Goal: Task Accomplishment & Management: Manage account settings

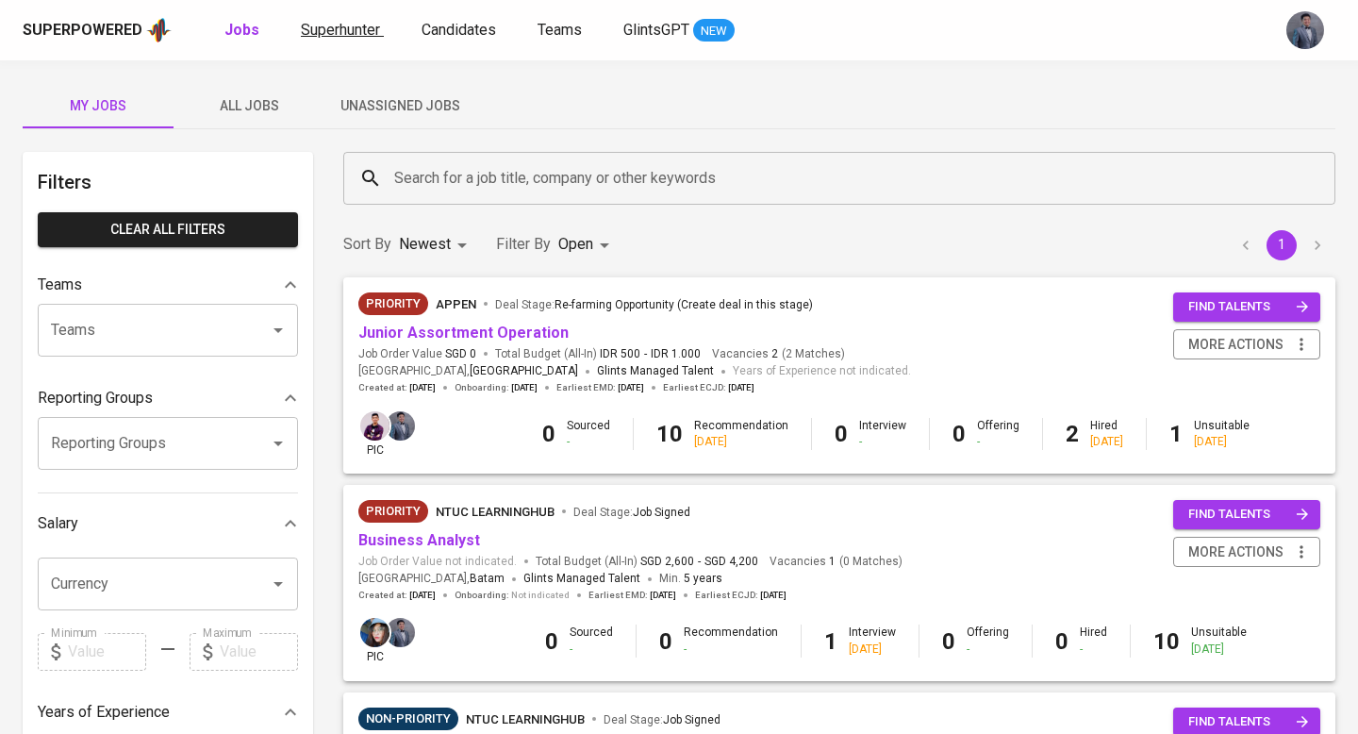
click at [356, 39] on link "Superhunter" at bounding box center [342, 31] width 83 height 24
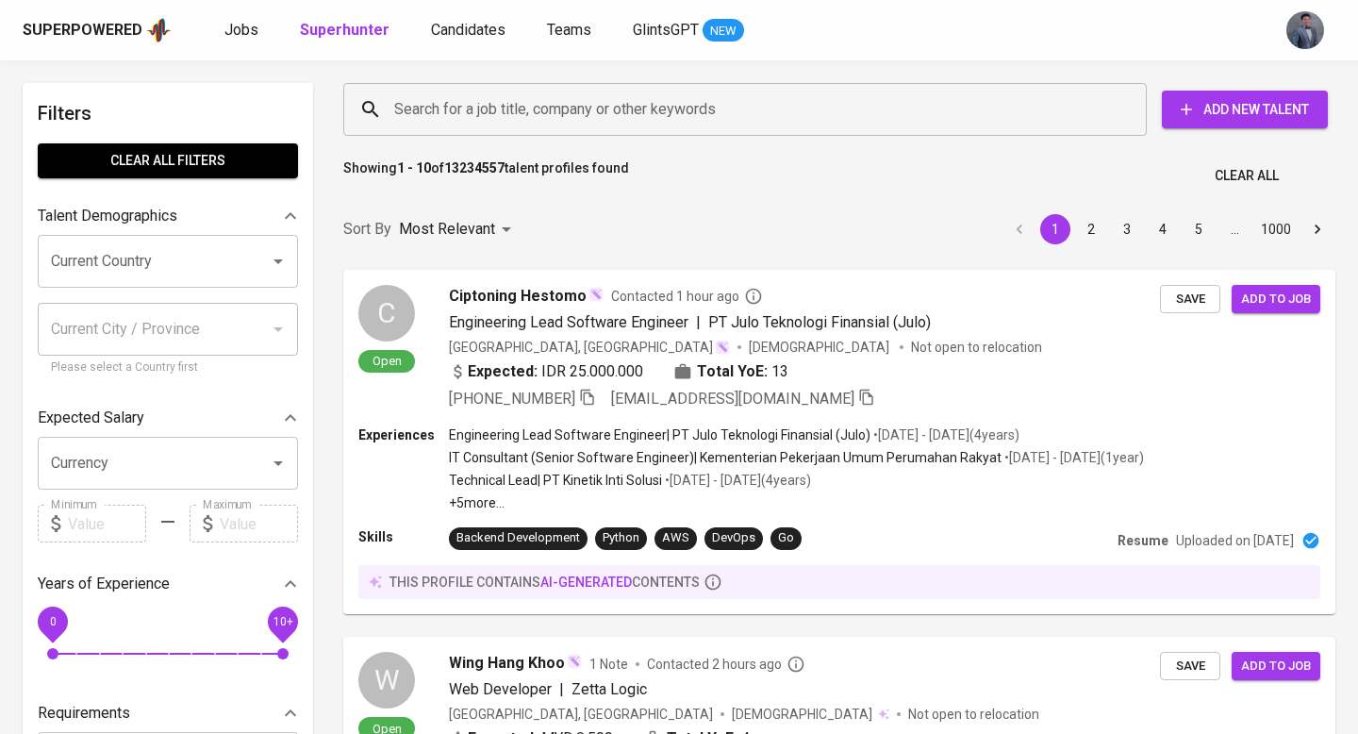
click at [236, 13] on div "Superpowered Jobs Superhunter Candidates Teams GlintsGPT NEW" at bounding box center [679, 30] width 1358 height 60
click at [247, 27] on span "Jobs" at bounding box center [241, 30] width 34 height 18
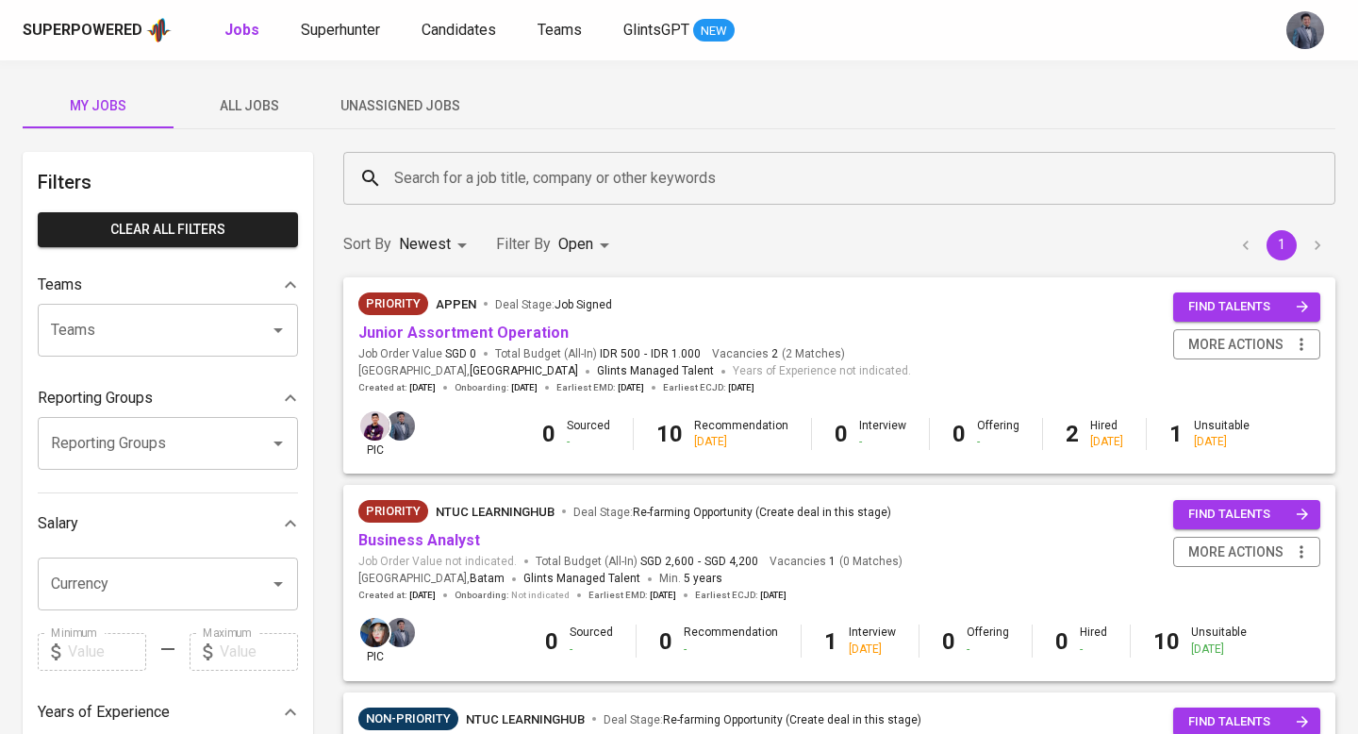
click at [479, 190] on input "Search for a job title, company or other keywords" at bounding box center [843, 178] width 909 height 36
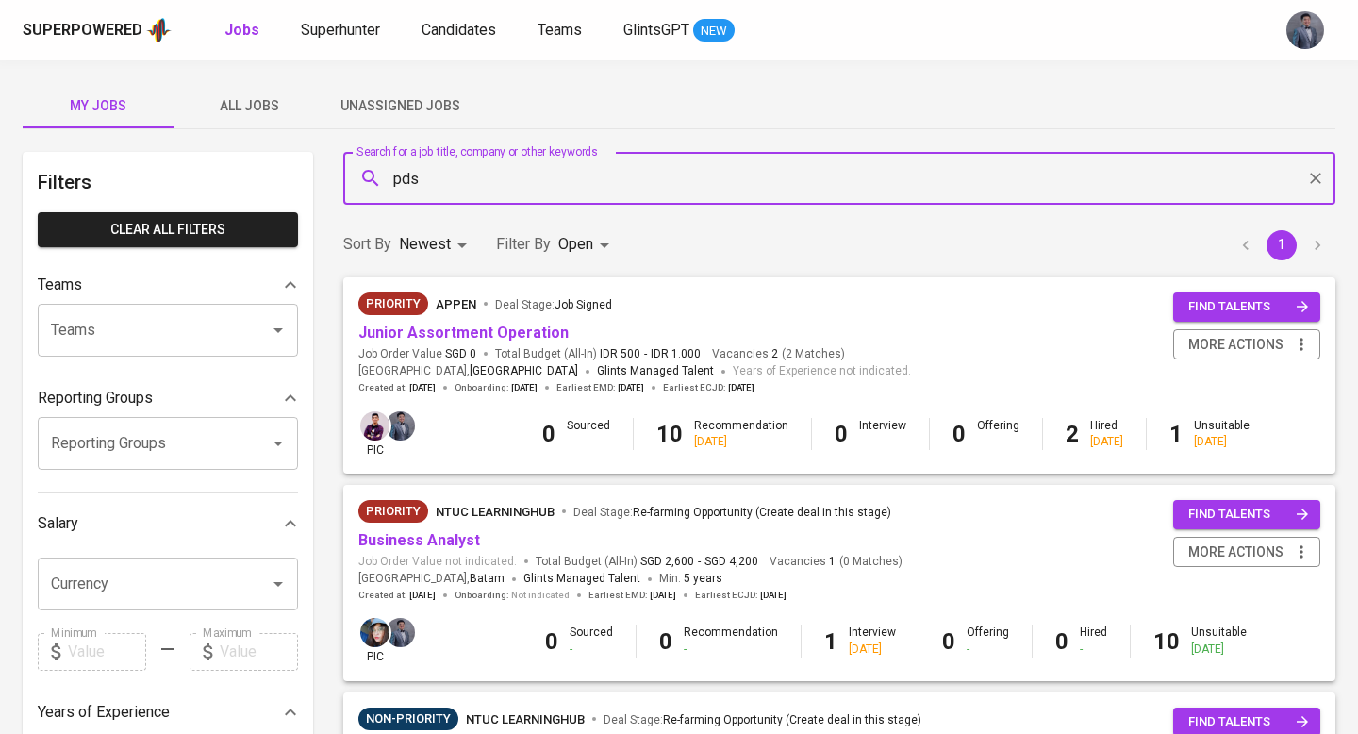
type input "pds"
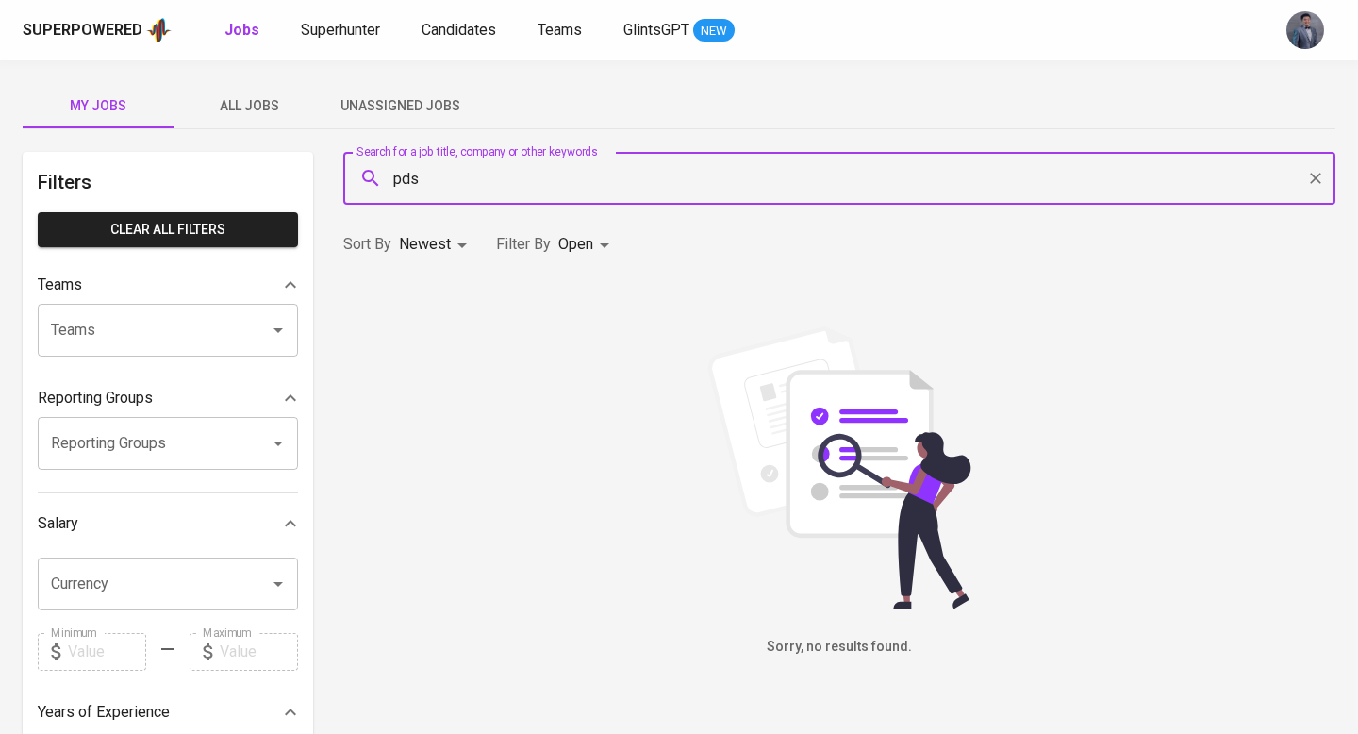
click at [239, 99] on span "All Jobs" at bounding box center [249, 106] width 128 height 24
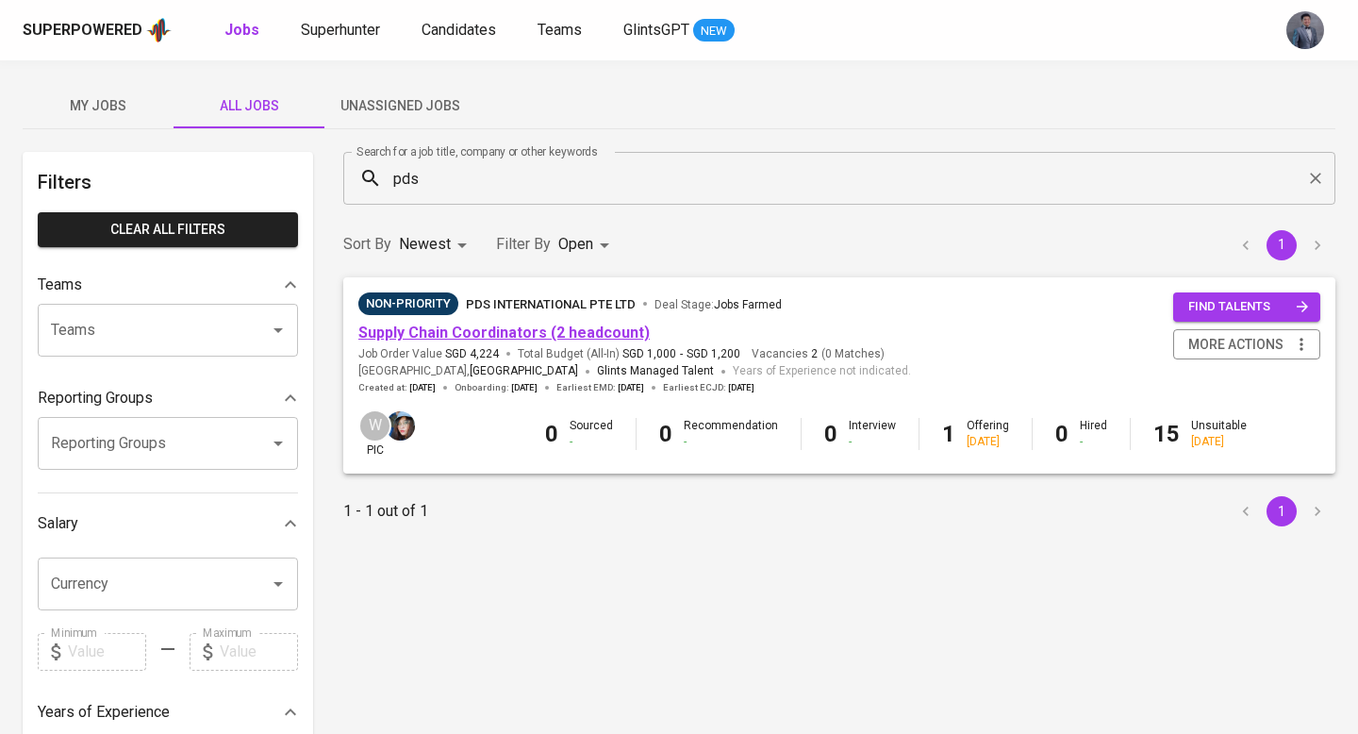
click at [487, 338] on link "Supply Chain Coordinators (2 headcount)" at bounding box center [503, 332] width 291 height 18
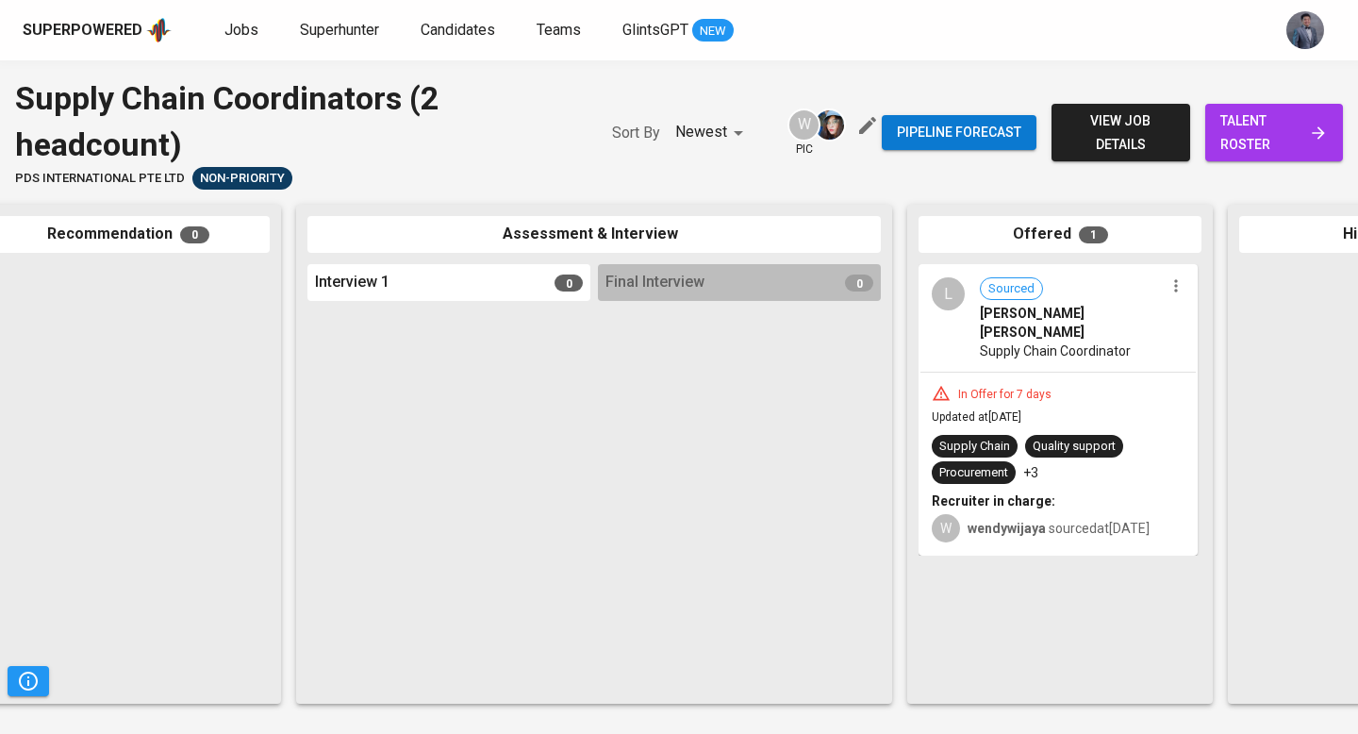
scroll to position [0, 368]
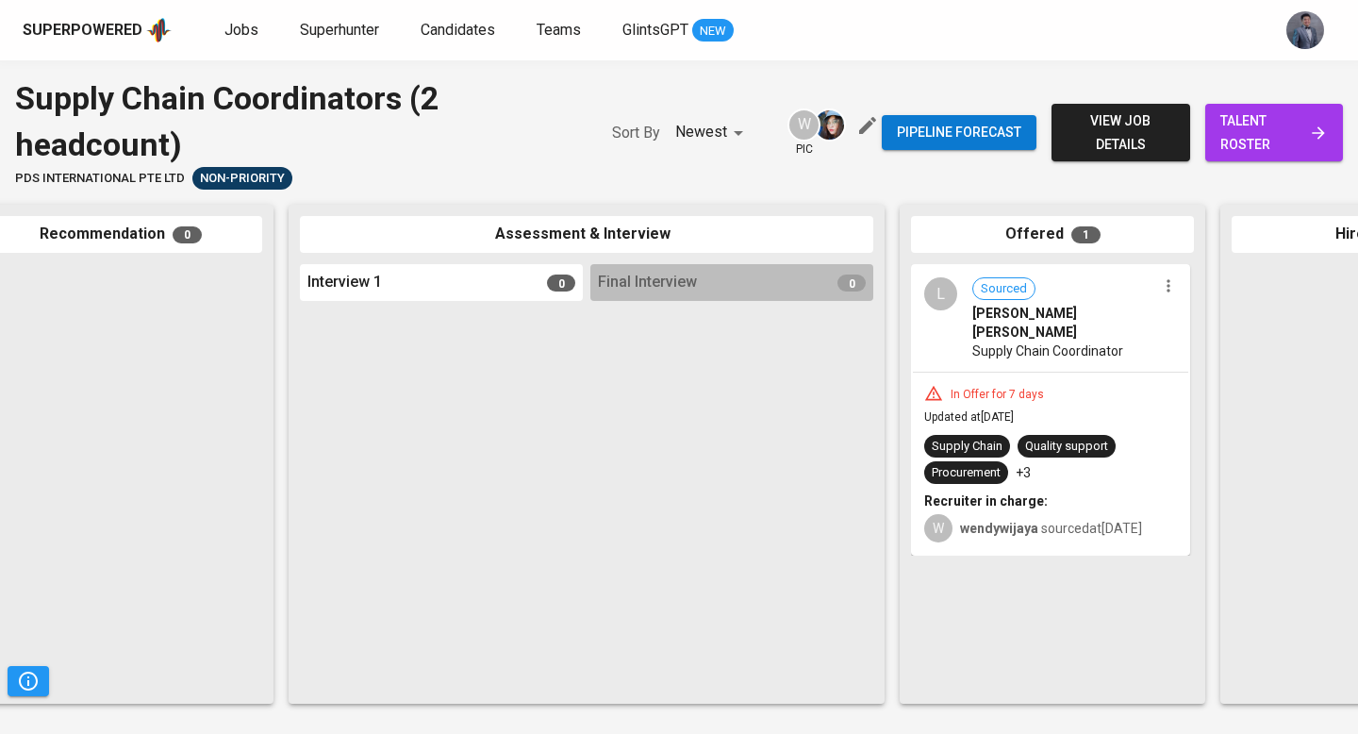
click at [1046, 341] on span "Supply Chain Coordinator" at bounding box center [1047, 350] width 151 height 19
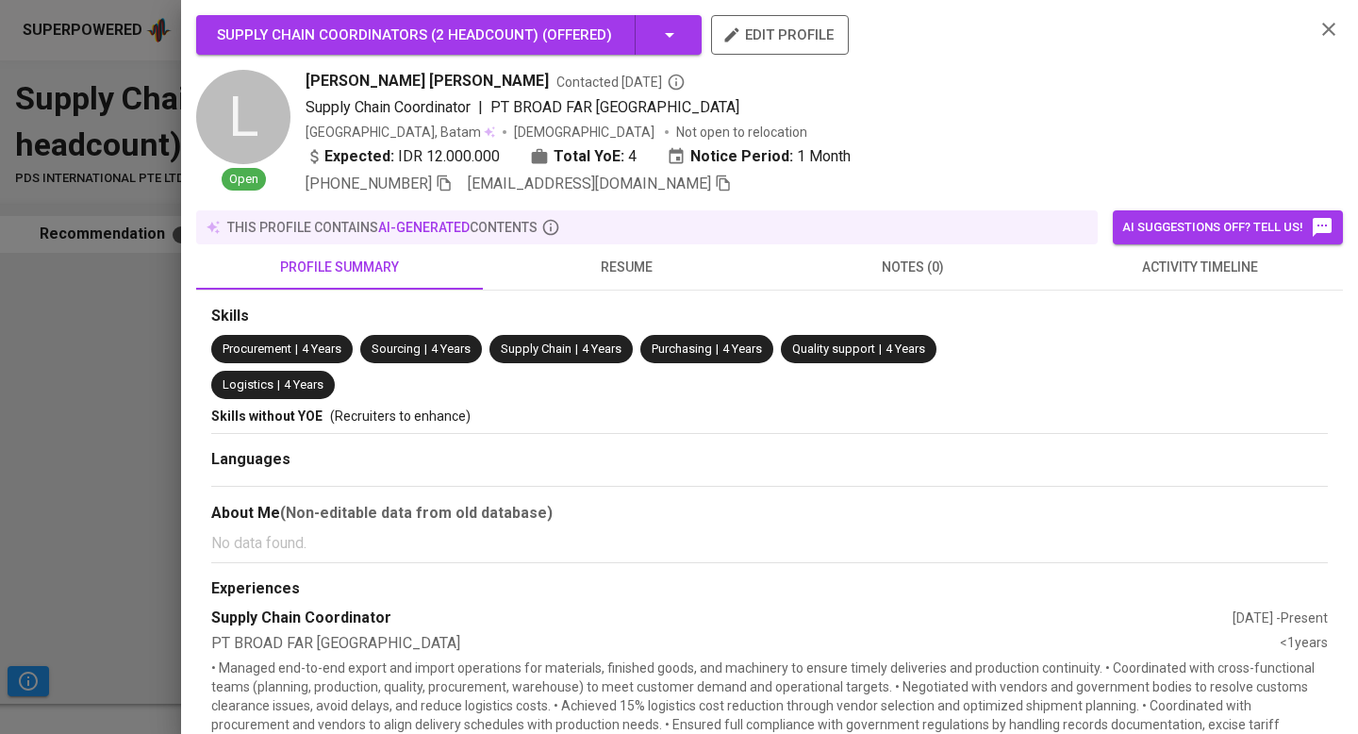
click at [637, 267] on span "resume" at bounding box center [626, 268] width 264 height 24
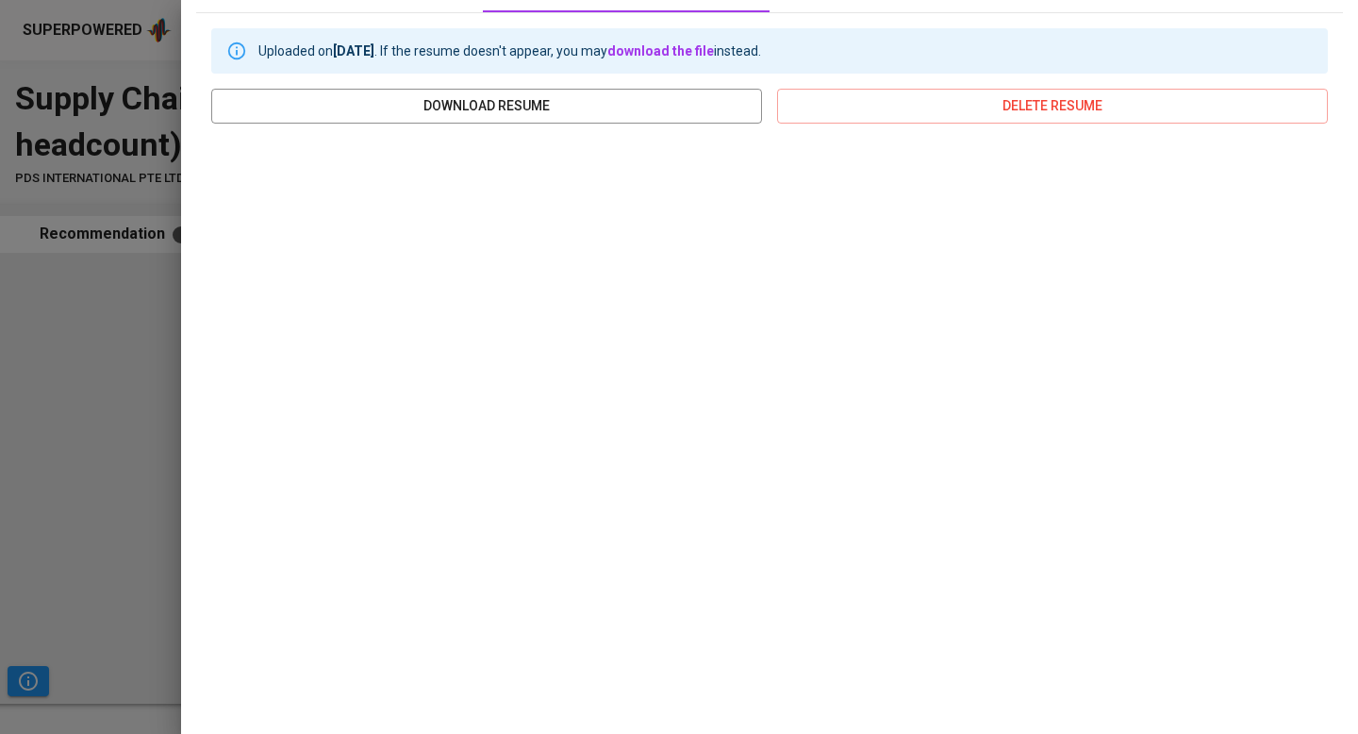
scroll to position [0, 0]
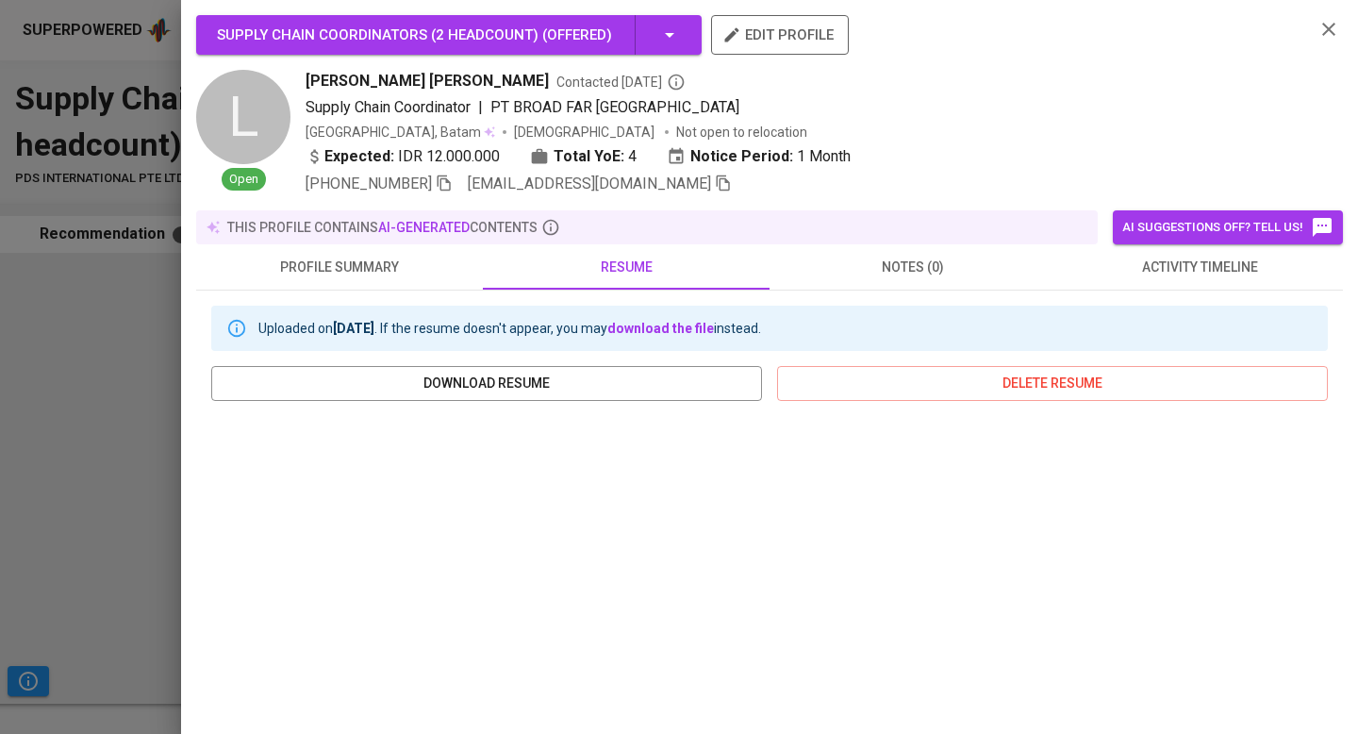
click at [1074, 256] on span "activity timeline" at bounding box center [1199, 268] width 264 height 24
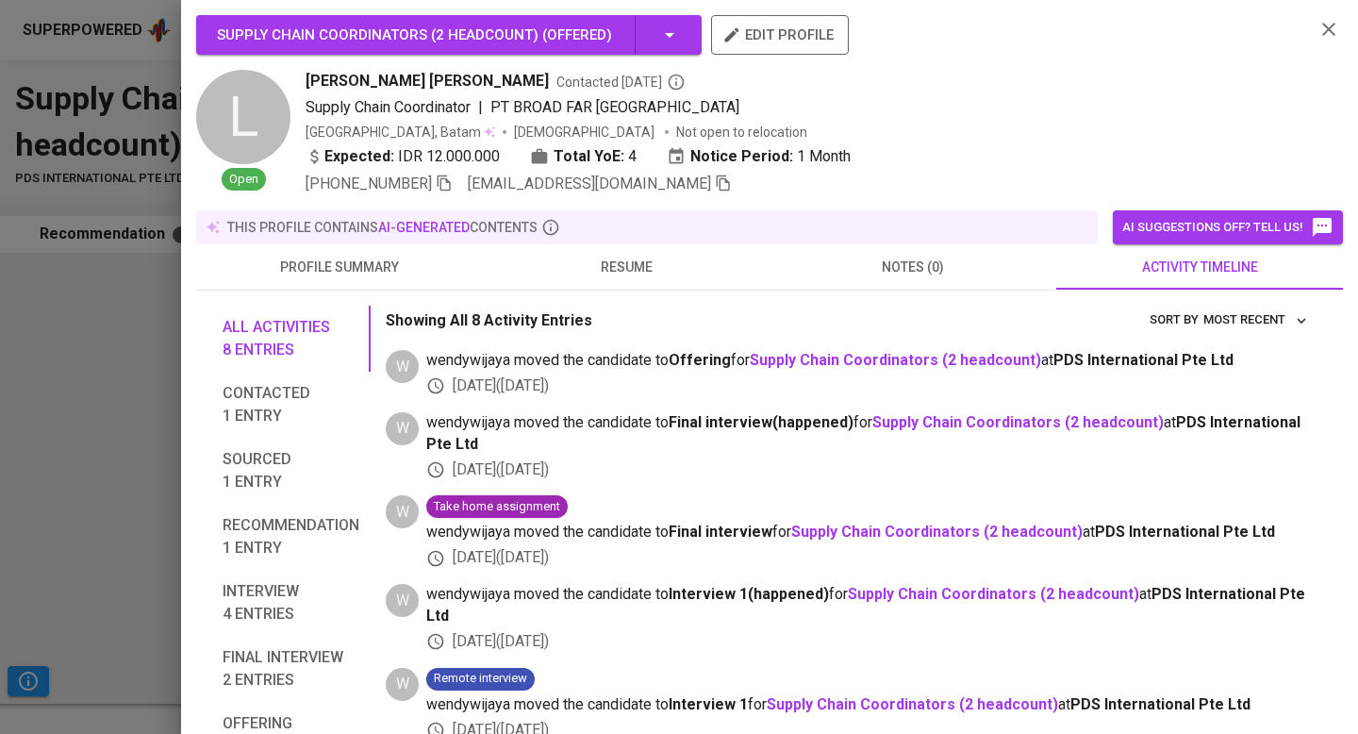
click at [945, 260] on span "notes (0)" at bounding box center [913, 268] width 264 height 24
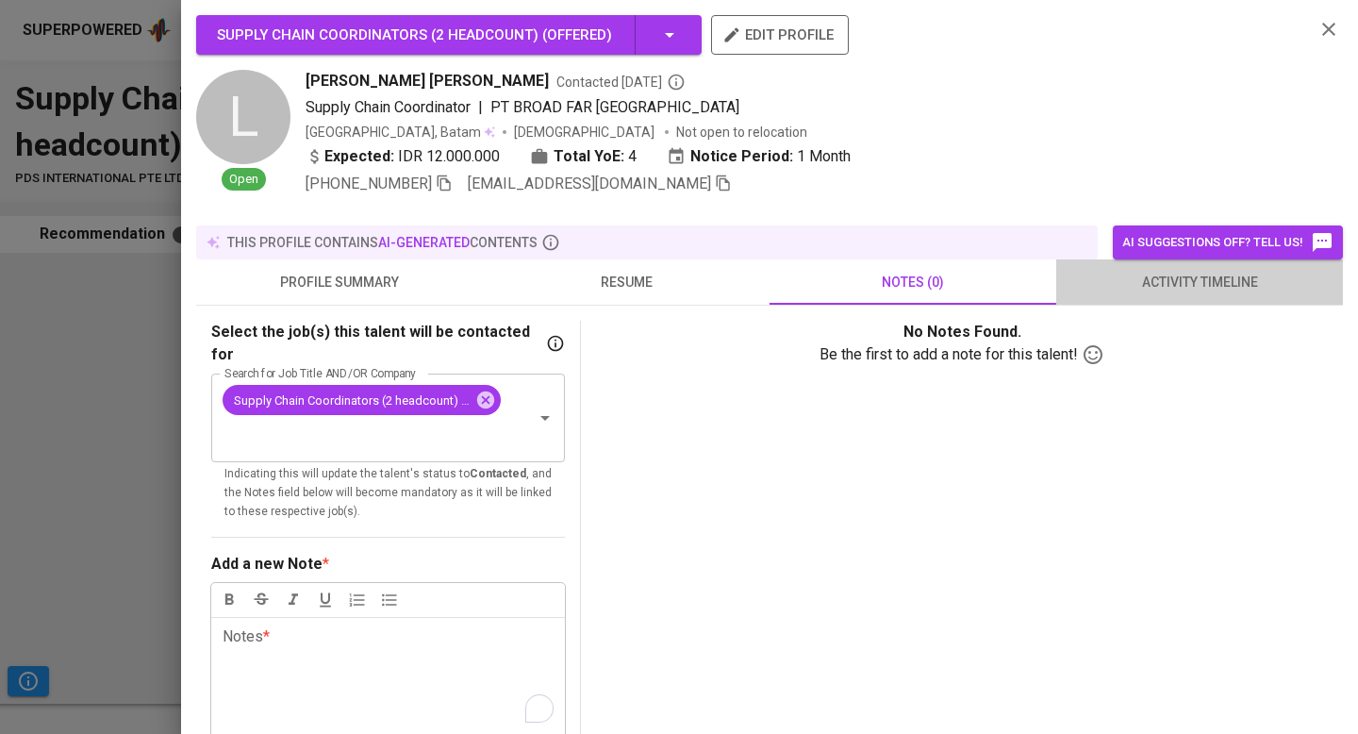
click at [1122, 280] on span "activity timeline" at bounding box center [1199, 283] width 264 height 24
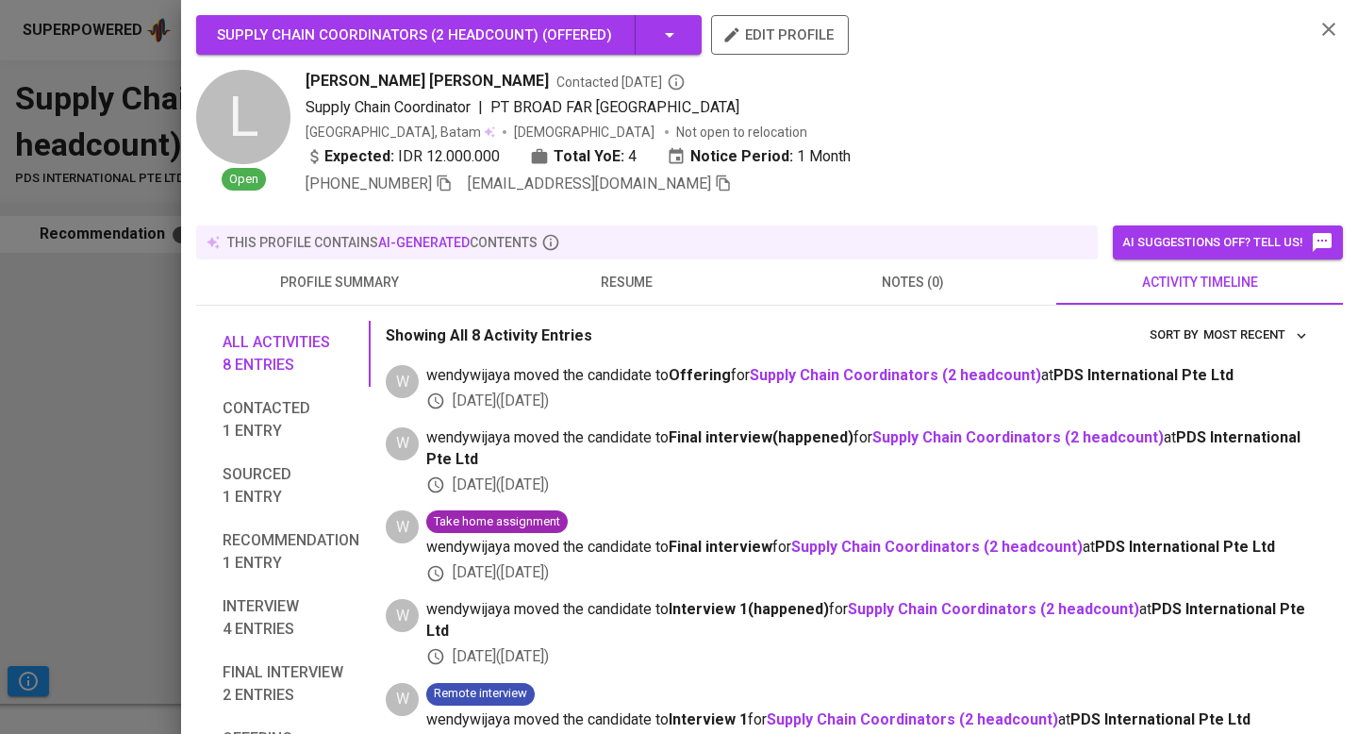
click at [383, 271] on span "profile summary" at bounding box center [339, 283] width 264 height 24
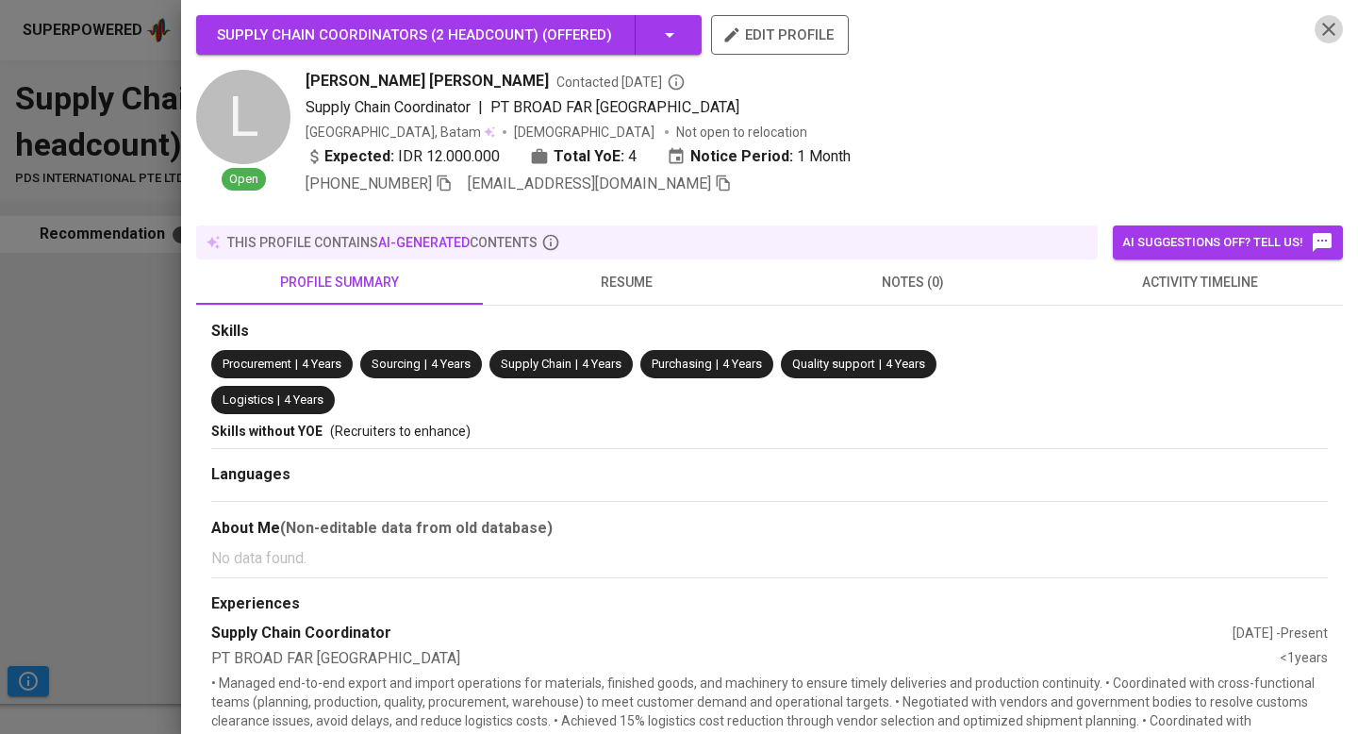
click at [1329, 32] on icon "button" at bounding box center [1328, 29] width 23 height 23
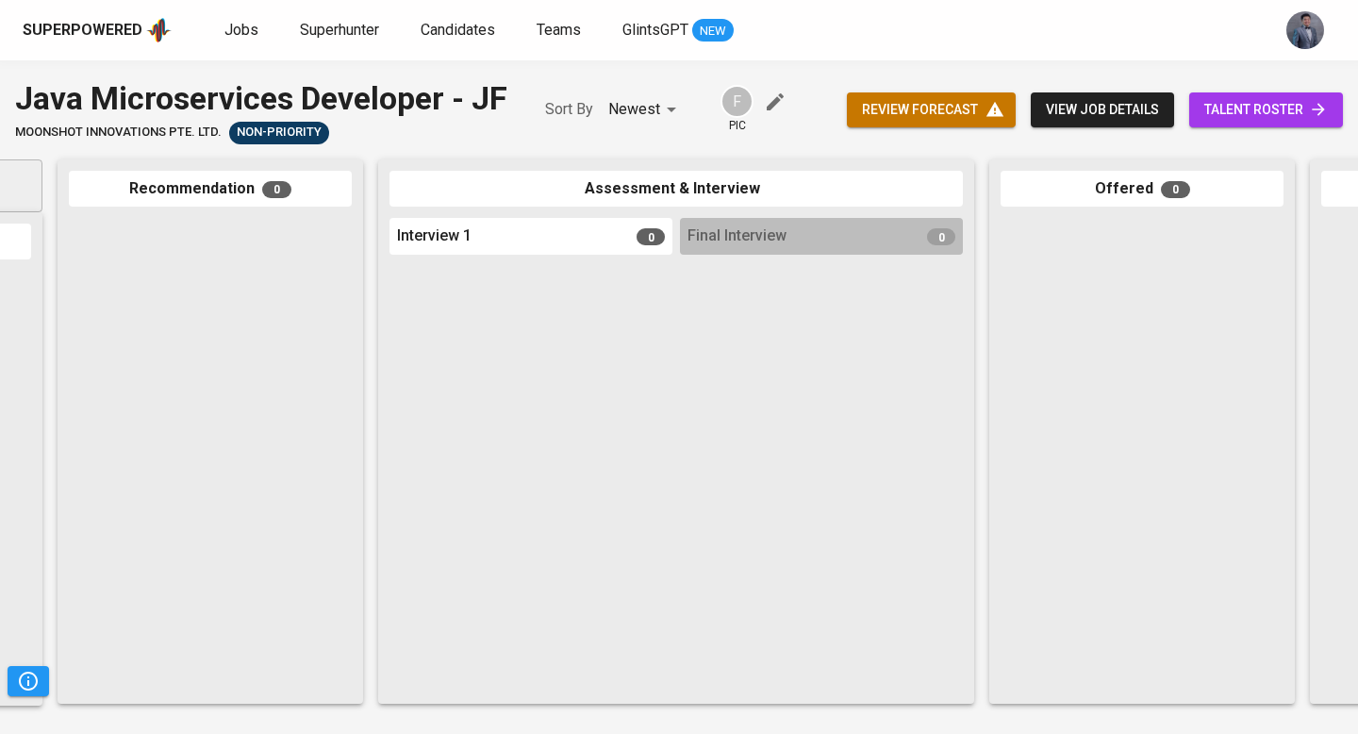
scroll to position [0, 282]
click at [987, 11] on div "Superpowered Jobs Superhunter Candidates Teams GlintsGPT NEW" at bounding box center [679, 30] width 1358 height 60
